Goal: Answer question/provide support: Share knowledge or assist other users

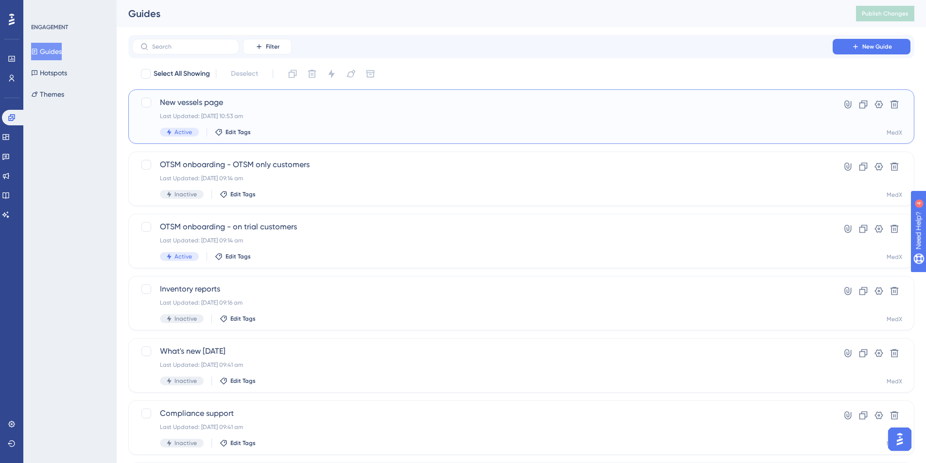
click at [342, 116] on div "Last Updated: [DATE] 10:53 am" at bounding box center [482, 116] width 645 height 8
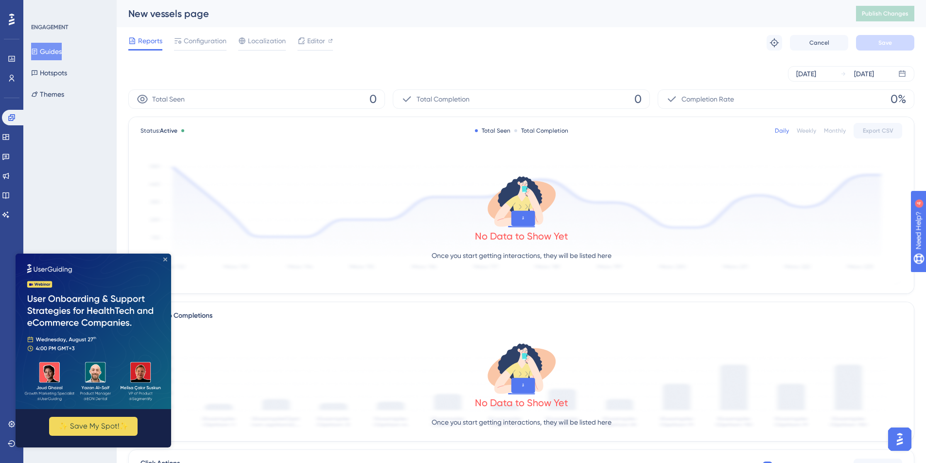
click at [166, 258] on icon "Close Preview" at bounding box center [165, 260] width 4 height 4
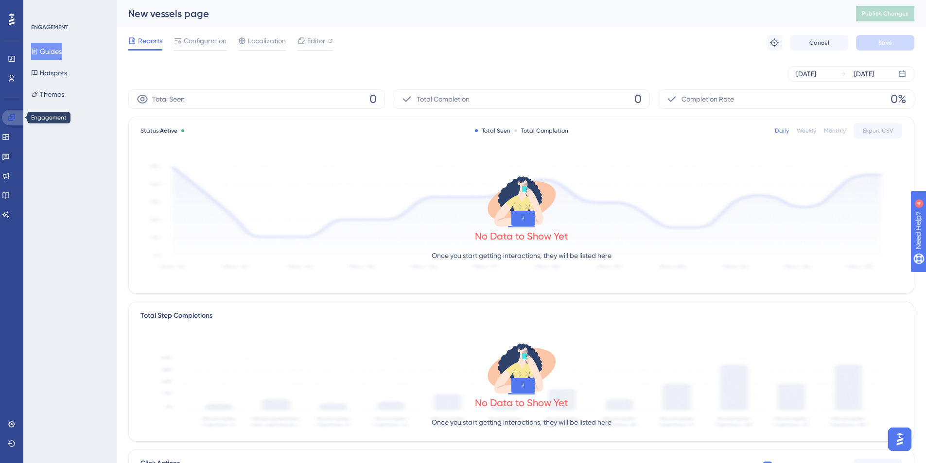
click at [13, 119] on icon at bounding box center [11, 117] width 6 height 6
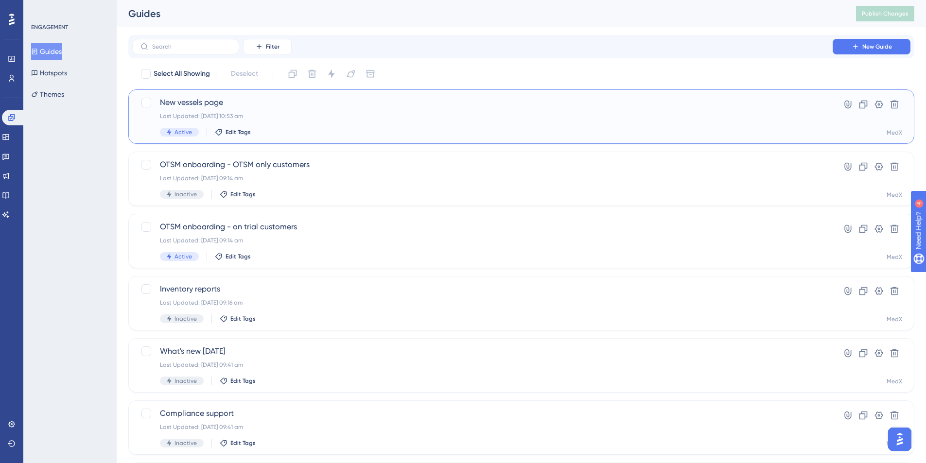
click at [380, 121] on div "New vessels page Last Updated: [DATE] 10:53 am Active Edit Tags" at bounding box center [482, 117] width 645 height 40
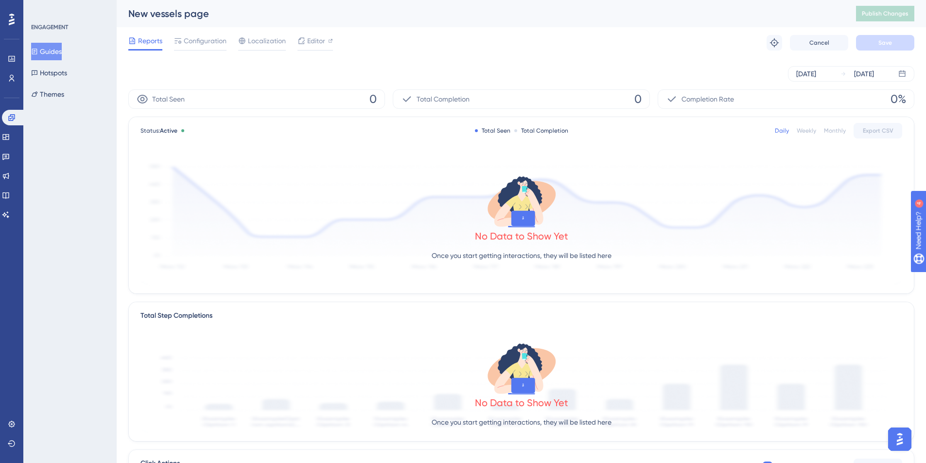
click at [533, 131] on div "Total Completion" at bounding box center [541, 131] width 54 height 8
click at [811, 131] on div "Weekly" at bounding box center [806, 131] width 19 height 8
click at [836, 132] on div "Monthly" at bounding box center [835, 131] width 22 height 8
click at [788, 132] on div "Daily" at bounding box center [782, 131] width 14 height 8
click at [384, 49] on div "Reports Configuration Localization Editor Troubleshoot Cancel Save" at bounding box center [521, 42] width 786 height 31
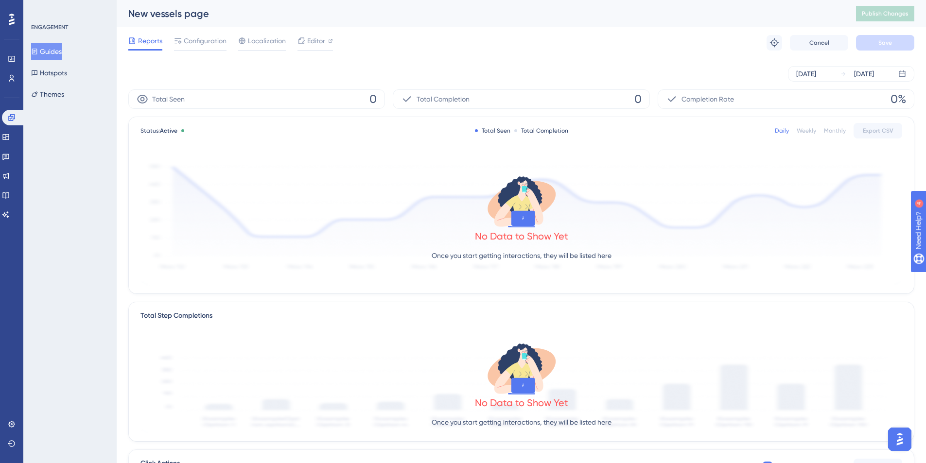
click at [531, 257] on p "Once you start getting interactions, they will be listed here" at bounding box center [522, 256] width 180 height 12
drag, startPoint x: 524, startPoint y: 236, endPoint x: 518, endPoint y: 238, distance: 5.5
click at [518, 238] on div "No Data to Show Yet" at bounding box center [521, 237] width 93 height 14
click at [551, 235] on div "No Data to Show Yet" at bounding box center [521, 237] width 93 height 14
drag, startPoint x: 526, startPoint y: 255, endPoint x: 501, endPoint y: 259, distance: 25.6
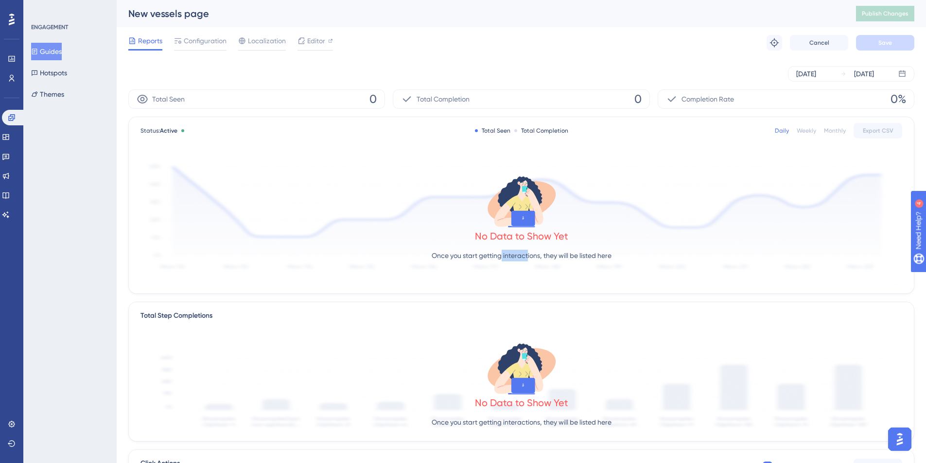
click at [501, 259] on p "Once you start getting interactions, they will be listed here" at bounding box center [522, 256] width 180 height 12
click at [512, 258] on p "Once you start getting interactions, they will be listed here" at bounding box center [522, 256] width 180 height 12
click at [622, 36] on div "Reports Configuration Localization Editor Troubleshoot Cancel Save" at bounding box center [521, 42] width 786 height 31
click at [309, 43] on span "Editor" at bounding box center [316, 41] width 18 height 12
click at [44, 52] on button "Guides" at bounding box center [46, 52] width 31 height 18
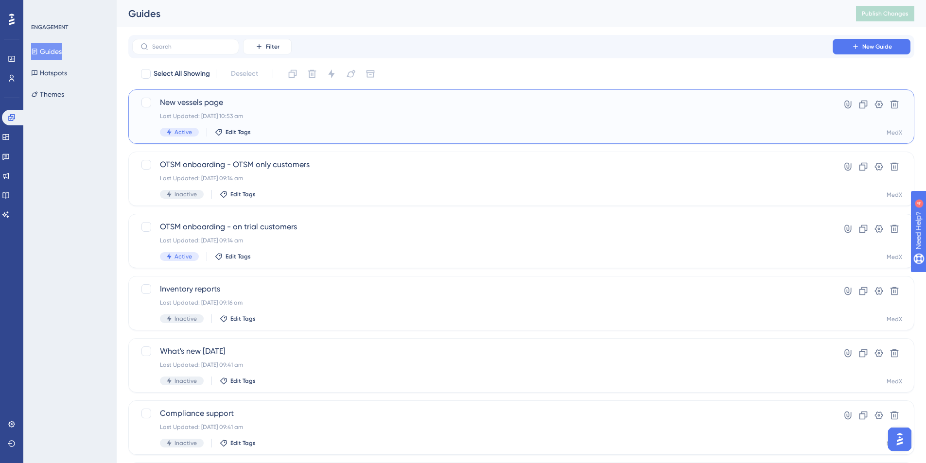
click at [699, 105] on span "New vessels page" at bounding box center [482, 103] width 645 height 12
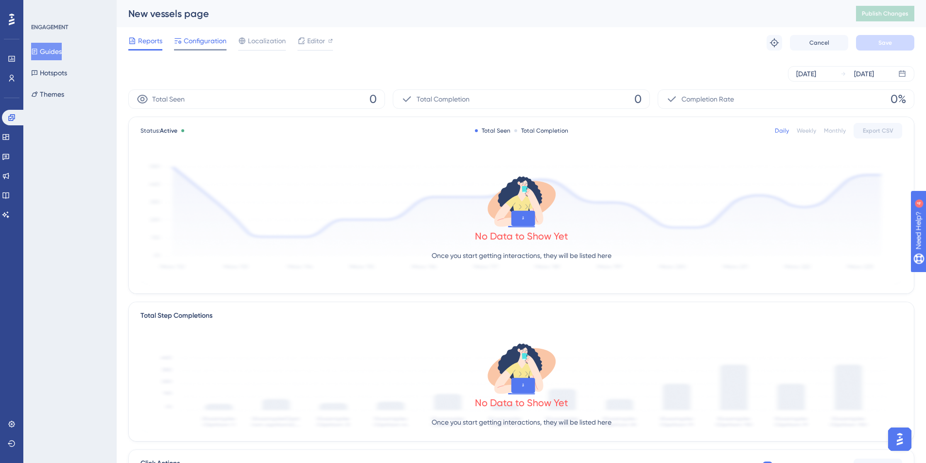
click at [211, 40] on span "Configuration" at bounding box center [205, 41] width 43 height 12
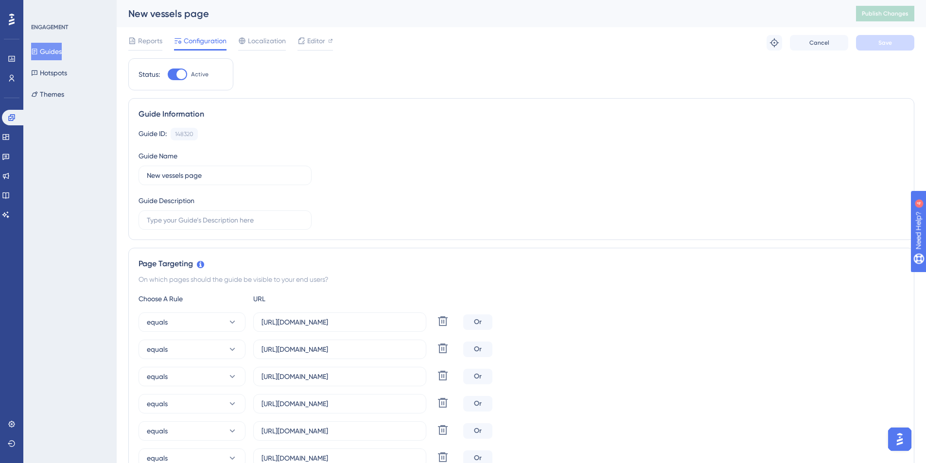
click at [492, 147] on div "Guide ID: 148320 Copy Guide Name New vessels page Guide Description" at bounding box center [522, 179] width 766 height 102
click at [148, 44] on span "Reports" at bounding box center [150, 41] width 24 height 12
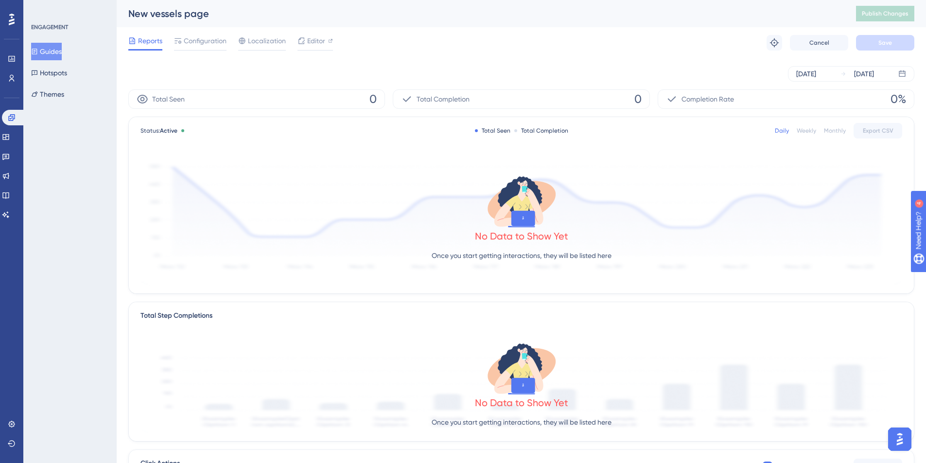
click at [562, 49] on div "Reports Configuration Localization Editor Troubleshoot Cancel Save" at bounding box center [521, 42] width 786 height 31
click at [531, 131] on div "Total Completion" at bounding box center [541, 131] width 54 height 8
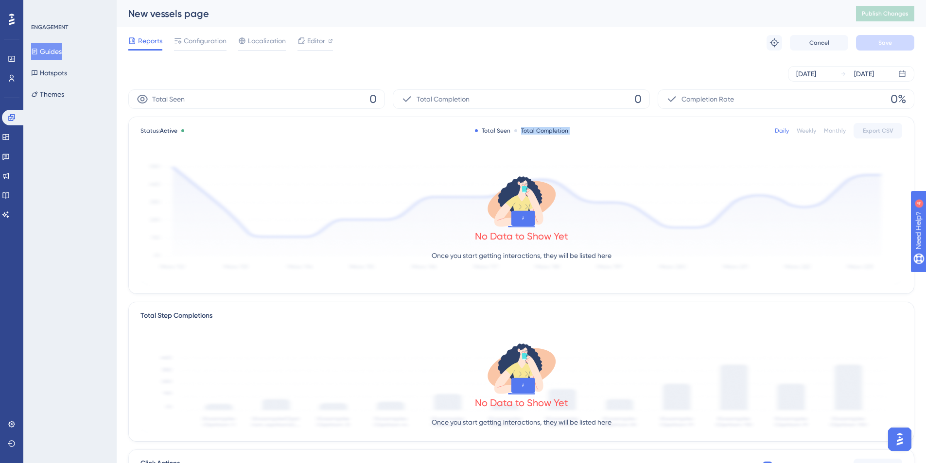
click at [531, 131] on div "Total Completion" at bounding box center [541, 131] width 54 height 8
click at [507, 54] on div "Reports Configuration Localization Editor Troubleshoot Cancel Save" at bounding box center [521, 42] width 786 height 31
click at [609, 56] on div "Reports Configuration Localization Editor Troubleshoot Cancel Save" at bounding box center [521, 42] width 786 height 31
click at [639, 101] on span "0" at bounding box center [638, 99] width 7 height 16
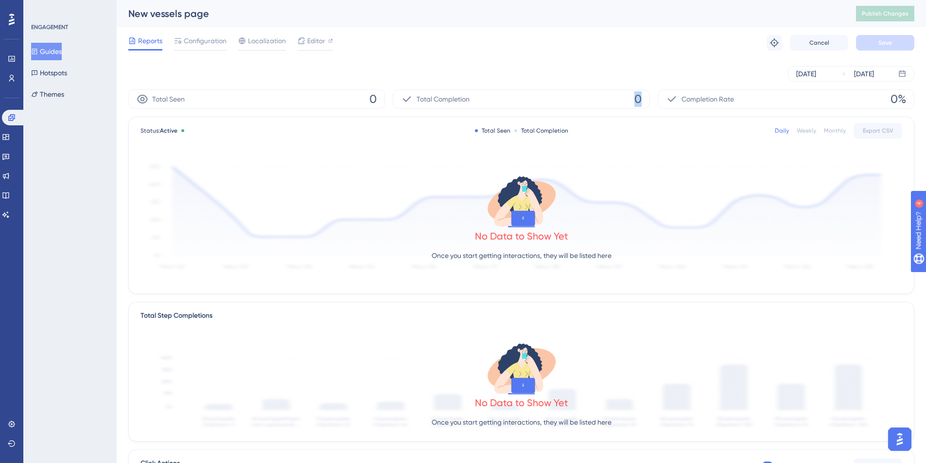
click at [639, 101] on span "0" at bounding box center [638, 99] width 7 height 16
click at [670, 60] on div "[DATE] [DATE]" at bounding box center [521, 73] width 786 height 31
click at [205, 41] on span "Configuration" at bounding box center [205, 41] width 43 height 12
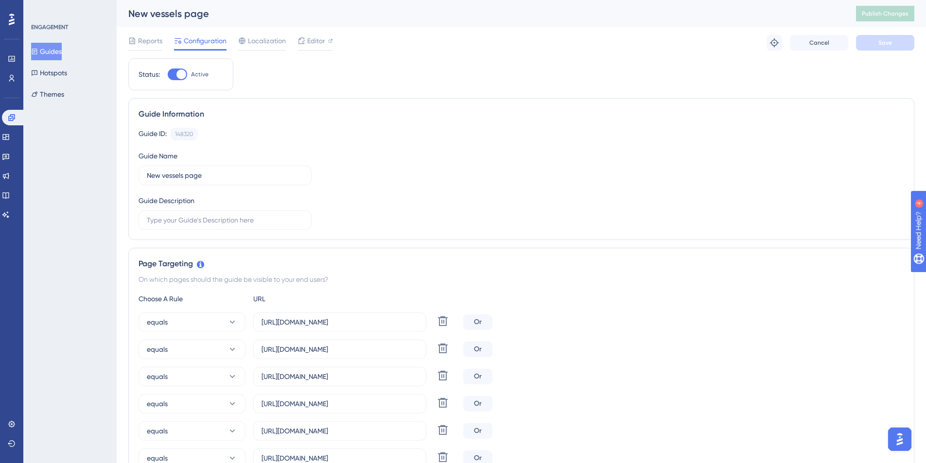
click at [182, 77] on div at bounding box center [182, 75] width 10 height 10
click at [168, 75] on input "Active" at bounding box center [167, 74] width 0 height 0
click at [882, 44] on span "Save" at bounding box center [886, 43] width 14 height 8
click at [177, 75] on div at bounding box center [174, 75] width 10 height 10
click at [168, 75] on input "Inactive" at bounding box center [167, 74] width 0 height 0
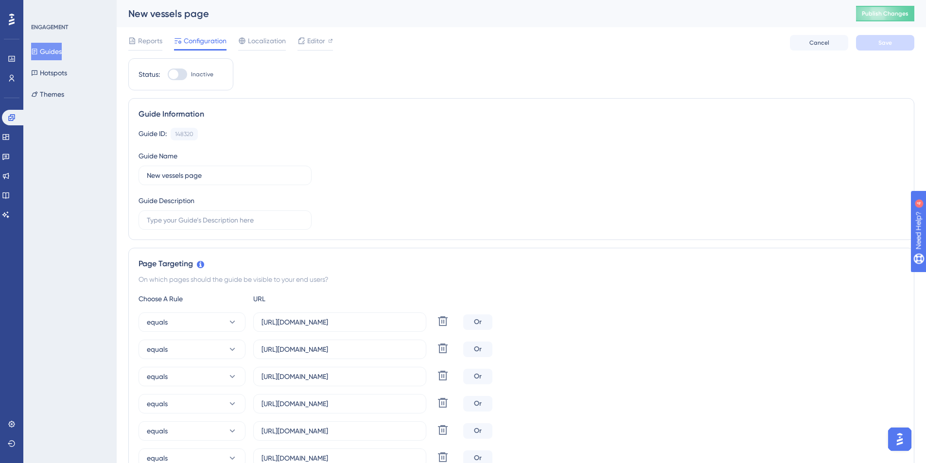
checkbox input "true"
click at [903, 43] on button "Save" at bounding box center [885, 43] width 58 height 16
click at [892, 15] on button "Publish Changes" at bounding box center [885, 14] width 58 height 16
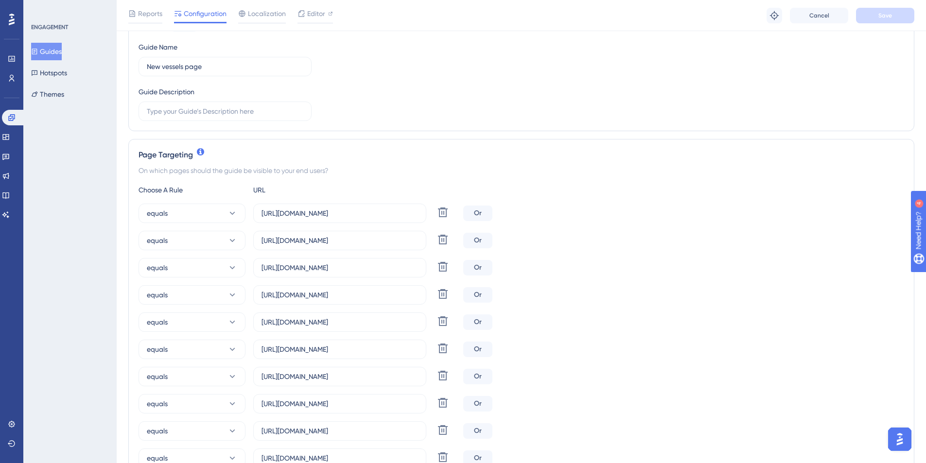
scroll to position [162, 0]
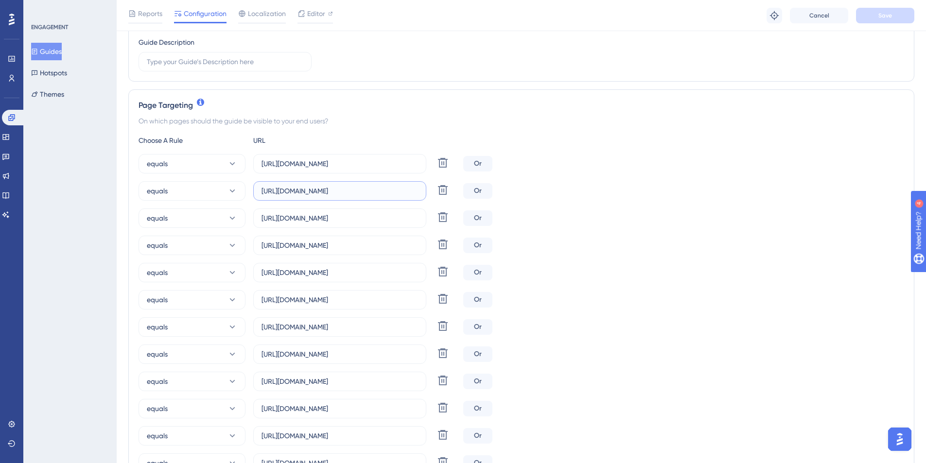
click at [342, 192] on input "[URL][DOMAIN_NAME]" at bounding box center [340, 191] width 157 height 11
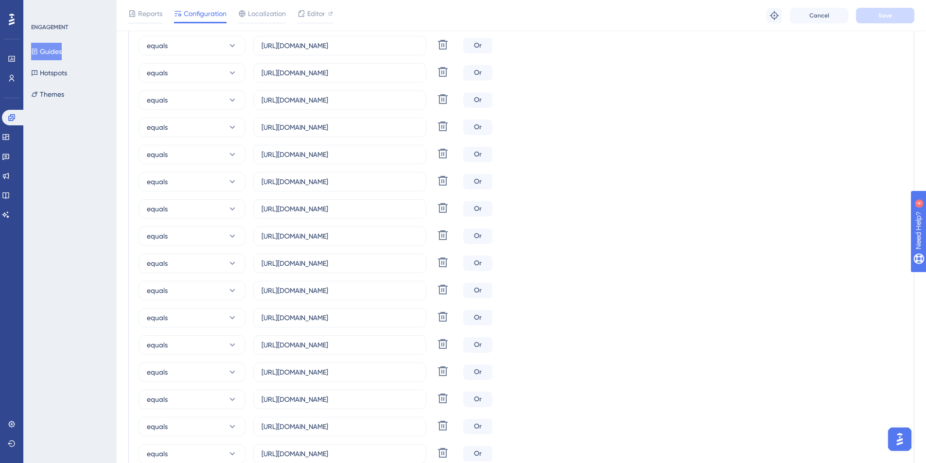
scroll to position [621, 0]
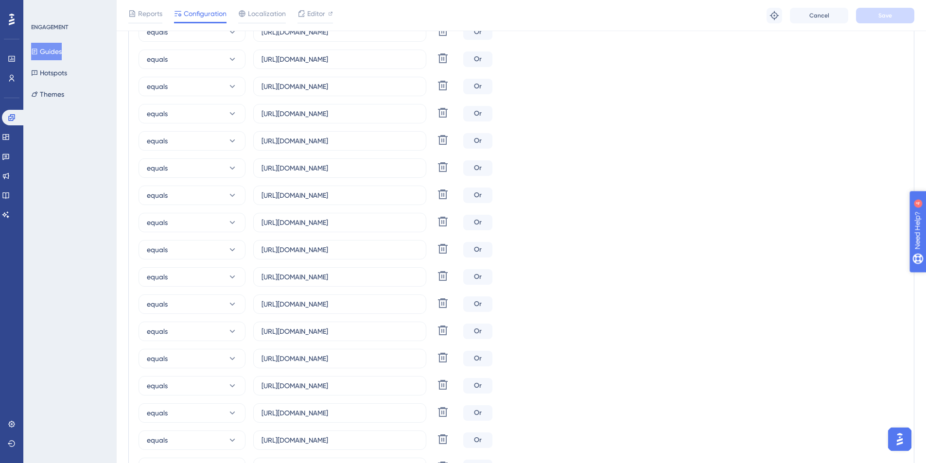
click at [919, 283] on icon "open resource center" at bounding box center [923, 280] width 11 height 11
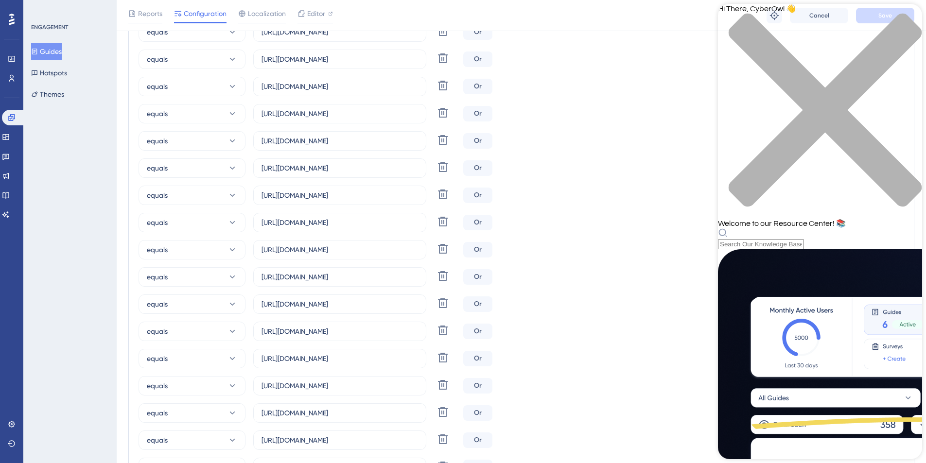
scroll to position [266, 0]
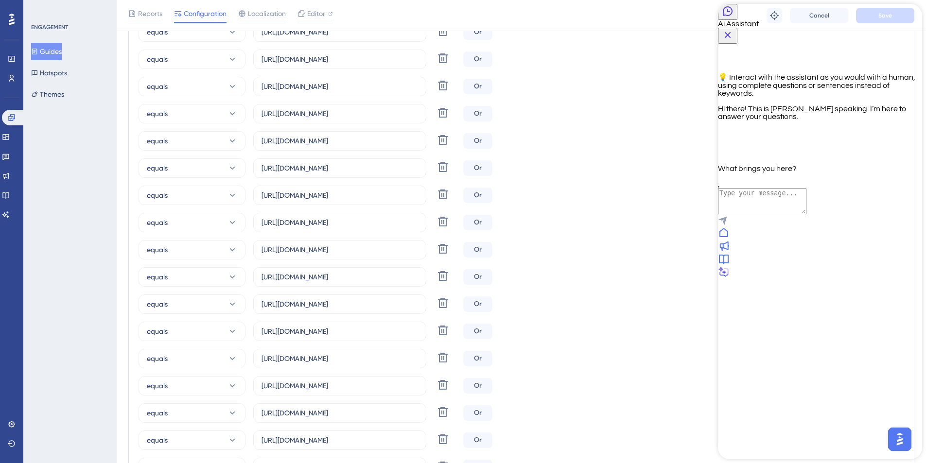
click at [823, 173] on div "💡 Interact with the assistant as you would with a human, using complete questio…" at bounding box center [820, 108] width 204 height 129
click at [811, 121] on p "Hi there! This is [PERSON_NAME] speaking. I’m here to answer your questions." at bounding box center [820, 113] width 204 height 16
click at [835, 173] on div "💡 Interact with the assistant as you would with a human, using complete questio…" at bounding box center [820, 108] width 204 height 129
drag, startPoint x: 802, startPoint y: 138, endPoint x: 810, endPoint y: 134, distance: 9.1
click at [812, 121] on p "Hi there! This is [PERSON_NAME] speaking. I’m here to answer your questions." at bounding box center [820, 113] width 204 height 16
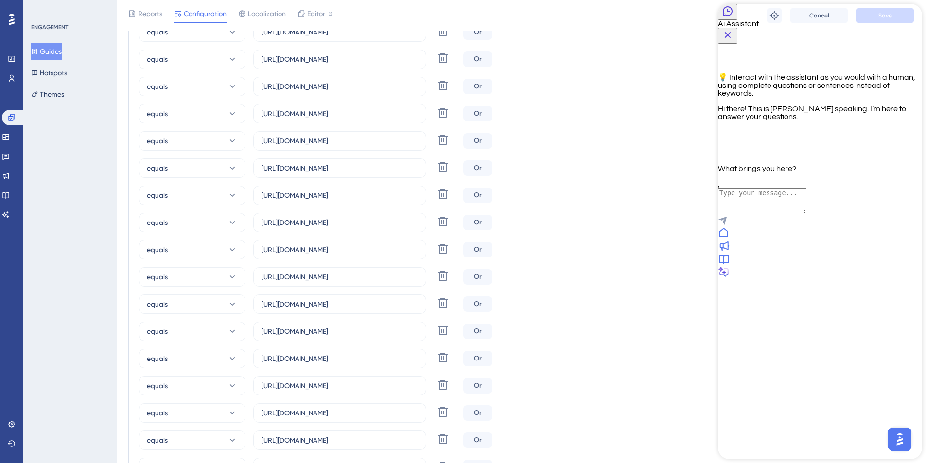
drag, startPoint x: 802, startPoint y: 138, endPoint x: 825, endPoint y: 134, distance: 23.2
click at [825, 121] on p "Hi there! This is [PERSON_NAME] speaking. I’m here to answer your questions." at bounding box center [820, 113] width 204 height 16
click at [814, 121] on p "Hi there! This is [PERSON_NAME] speaking. I’m here to answer your questions." at bounding box center [820, 113] width 204 height 16
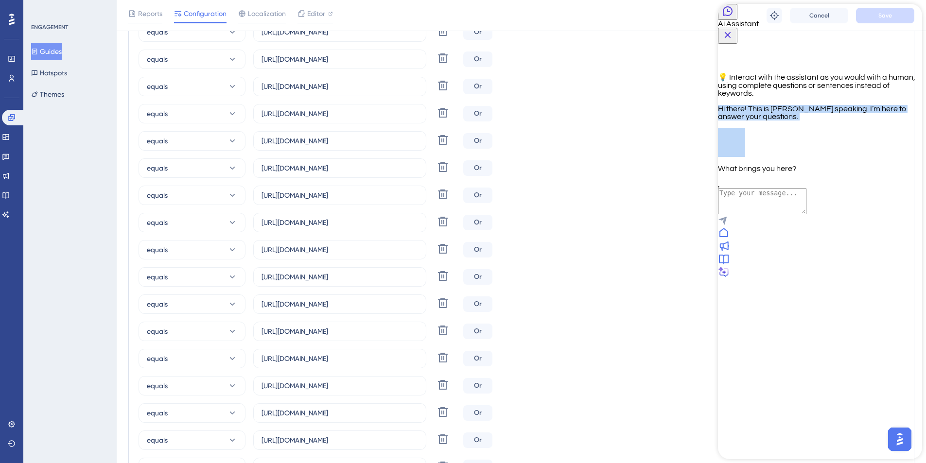
click at [814, 121] on p "Hi there! This is [PERSON_NAME] speaking. I’m here to answer your questions." at bounding box center [820, 113] width 204 height 16
click at [803, 214] on textarea "AI Assistant Text Input" at bounding box center [762, 201] width 89 height 26
click at [782, 214] on textarea "AI Assistant Text Input" at bounding box center [762, 201] width 89 height 26
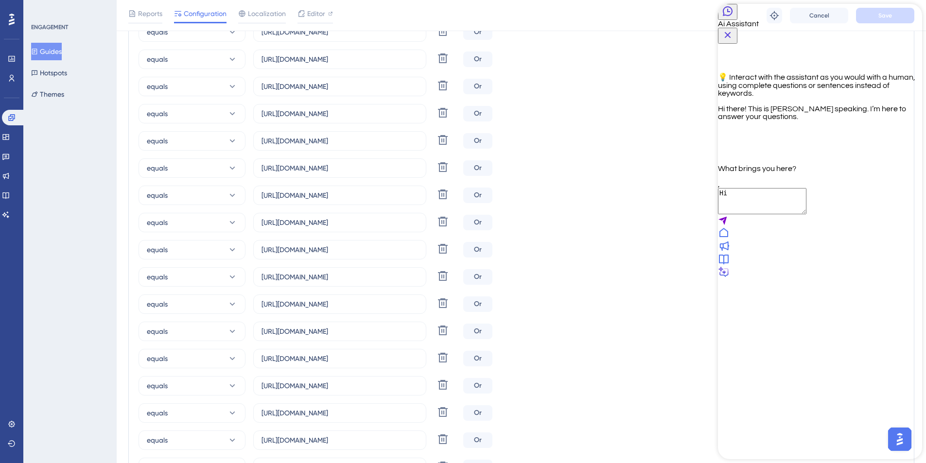
click at [761, 214] on textarea "Hi" at bounding box center [762, 201] width 89 height 26
click at [751, 214] on textarea "Hi" at bounding box center [762, 201] width 89 height 26
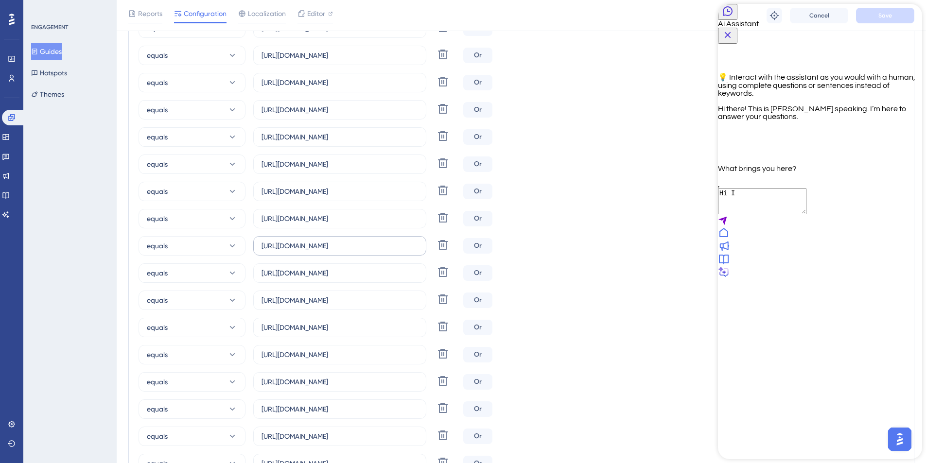
scroll to position [0, 0]
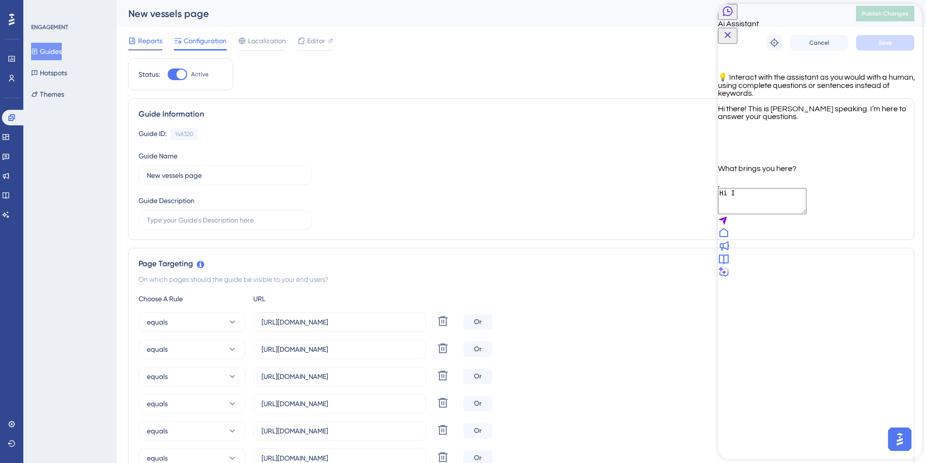
click at [144, 37] on span "Reports" at bounding box center [150, 41] width 24 height 12
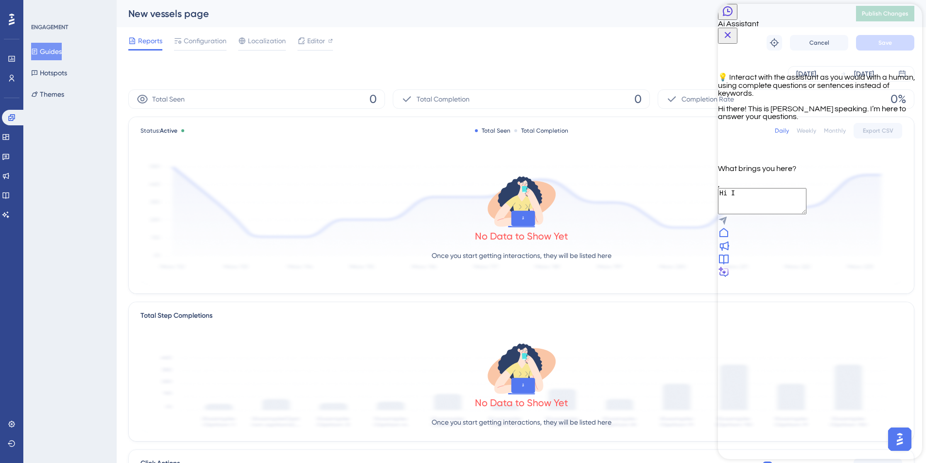
click at [778, 214] on textarea "Hi I" at bounding box center [762, 201] width 89 height 26
click at [768, 214] on textarea "Hi I" at bounding box center [762, 201] width 89 height 26
type textarea "Hi my guide has been set up but it is not working please help"
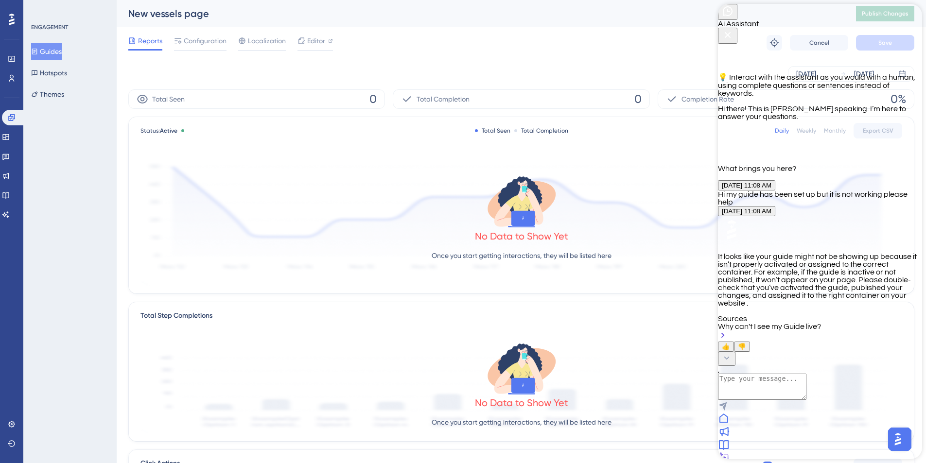
scroll to position [72, 0]
click at [807, 386] on textarea "AI Assistant Text Input" at bounding box center [762, 373] width 89 height 26
type textarea "Yes it is active and published"
click at [819, 342] on div "Why can't I see my Guide live?" at bounding box center [820, 332] width 204 height 19
click at [807, 386] on textarea "Yes it is active and published" at bounding box center [762, 373] width 89 height 26
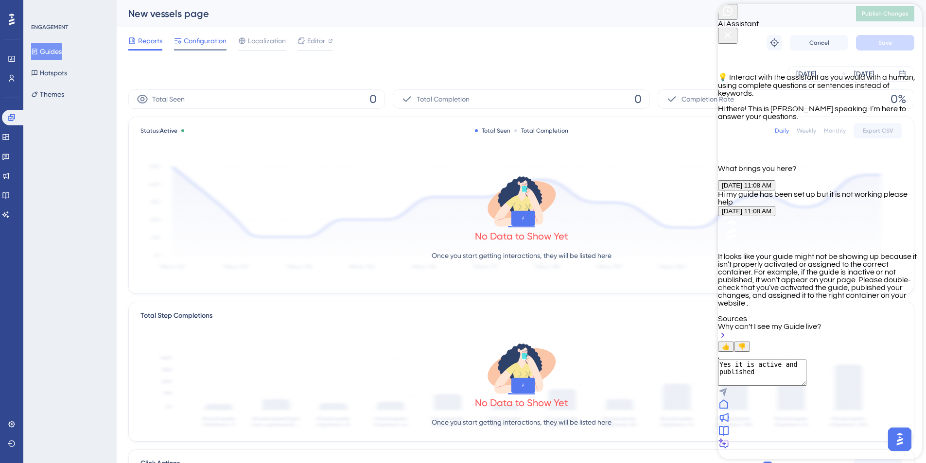
drag, startPoint x: 193, startPoint y: 36, endPoint x: 194, endPoint y: 42, distance: 5.9
click at [193, 36] on span "Configuration" at bounding box center [205, 41] width 43 height 12
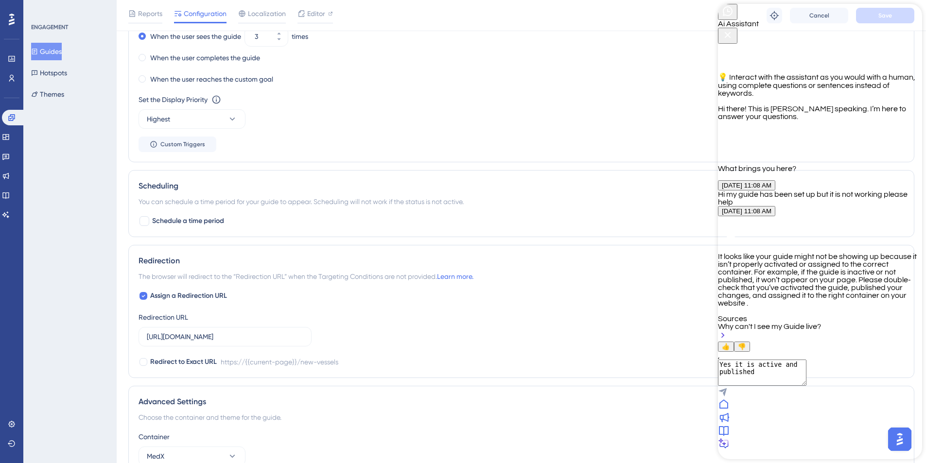
scroll to position [1802, 0]
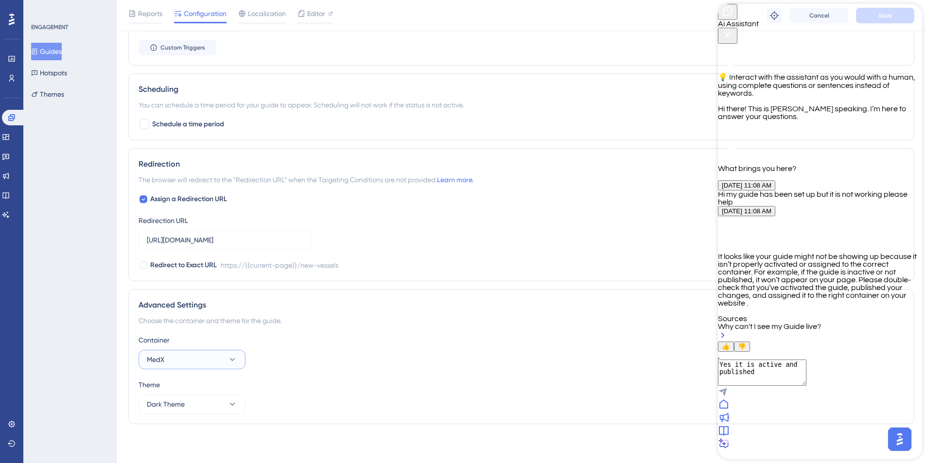
click at [221, 361] on button "MedX" at bounding box center [192, 359] width 107 height 19
click at [275, 381] on div "Theme" at bounding box center [522, 385] width 766 height 12
click at [230, 358] on icon at bounding box center [233, 360] width 10 height 10
click at [169, 393] on span "MedX" at bounding box center [162, 390] width 18 height 12
click at [807, 386] on textarea "Yes it is active and published" at bounding box center [762, 373] width 89 height 26
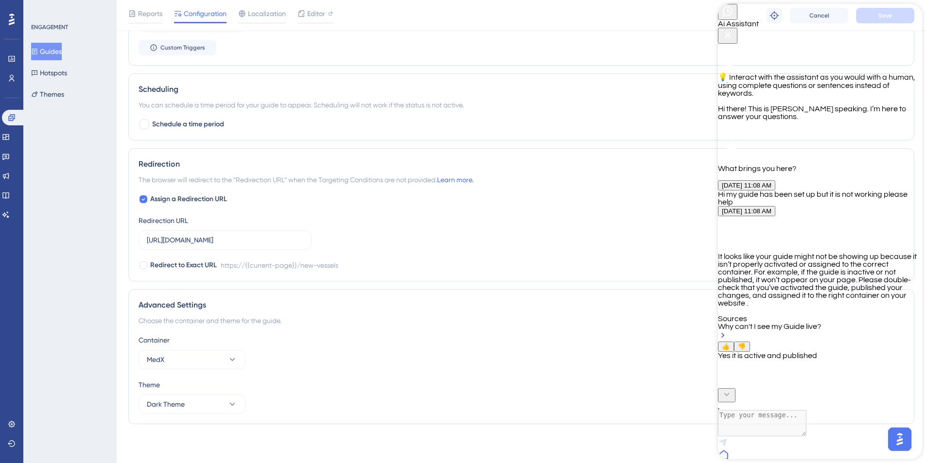
scroll to position [137, 0]
click at [330, 362] on div "Container MedX" at bounding box center [522, 352] width 766 height 35
click at [219, 359] on button "MedX" at bounding box center [192, 359] width 107 height 19
click at [208, 389] on div "MedX MedX" at bounding box center [192, 389] width 79 height 19
click at [406, 352] on div "Container MedX" at bounding box center [522, 352] width 766 height 35
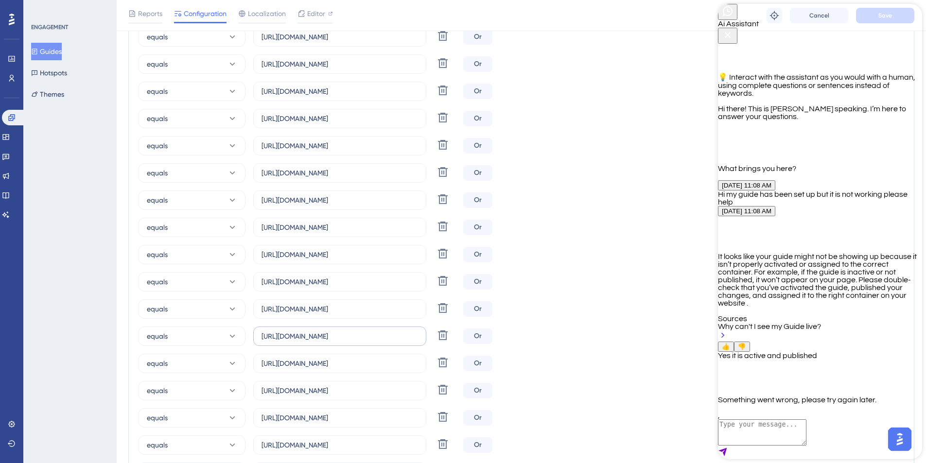
scroll to position [457, 0]
